Goal: Navigation & Orientation: Find specific page/section

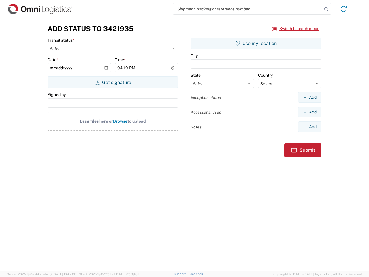
click at [248, 9] on input "search" at bounding box center [247, 8] width 149 height 11
click at [326, 9] on icon at bounding box center [326, 9] width 8 height 8
click at [344, 9] on icon at bounding box center [343, 8] width 9 height 9
click at [359, 9] on icon "button" at bounding box center [359, 9] width 7 height 4
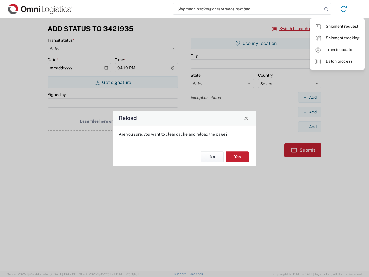
click at [113, 82] on div "Reload Are you sure, you want to clear cache and reload the page? No Yes" at bounding box center [184, 138] width 369 height 277
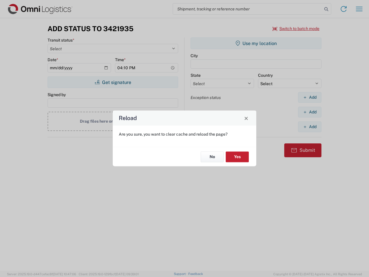
click at [256, 43] on div "Reload Are you sure, you want to clear cache and reload the page? No Yes" at bounding box center [184, 138] width 369 height 277
click at [310, 97] on div "Reload Are you sure, you want to clear cache and reload the page? No Yes" at bounding box center [184, 138] width 369 height 277
click at [310, 112] on div "Reload Are you sure, you want to clear cache and reload the page? No Yes" at bounding box center [184, 138] width 369 height 277
click at [310, 127] on div "Reload Are you sure, you want to clear cache and reload the page? No Yes" at bounding box center [184, 138] width 369 height 277
